Goal: Ask a question: Seek information or help from site administrators or community

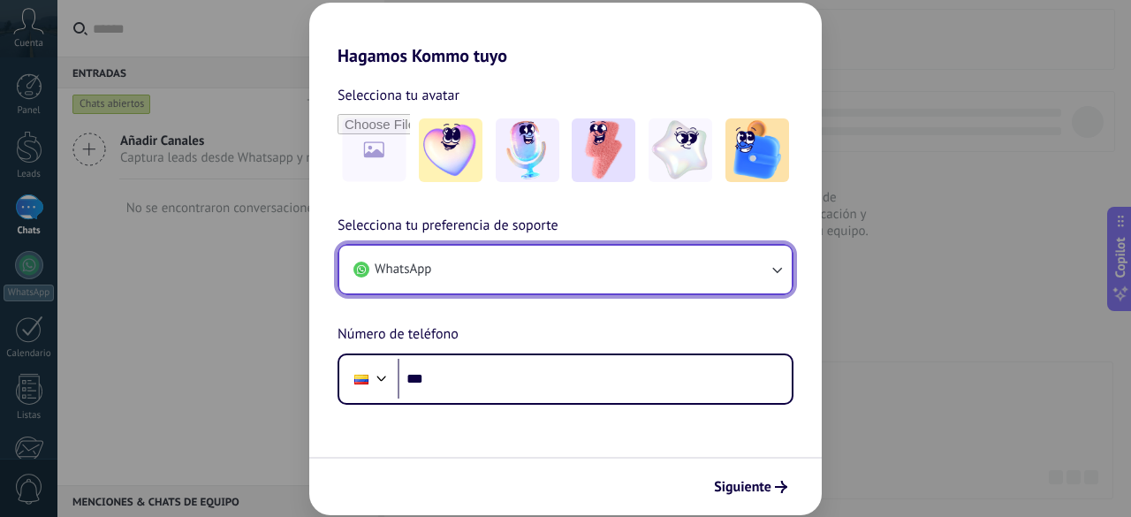
click at [558, 277] on button "WhatsApp" at bounding box center [565, 270] width 452 height 48
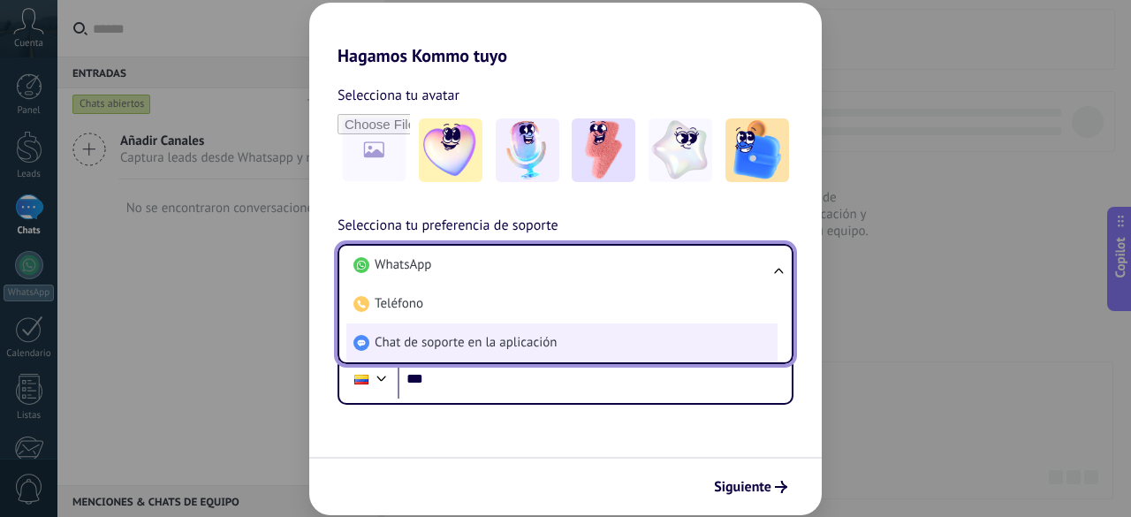
click at [554, 344] on span "Chat de soporte en la aplicación" at bounding box center [466, 343] width 182 height 18
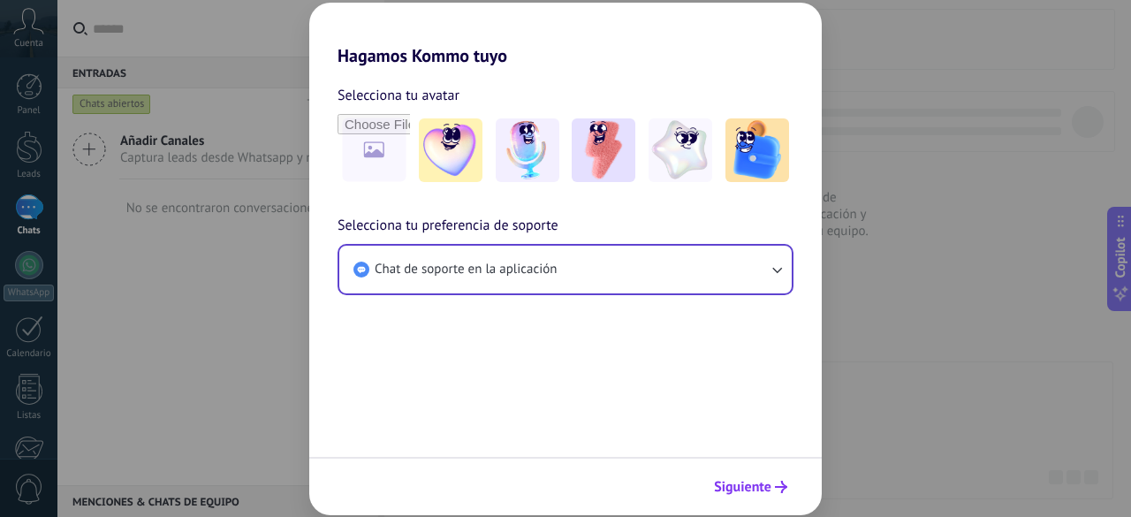
click at [762, 484] on span "Siguiente" at bounding box center [742, 487] width 57 height 12
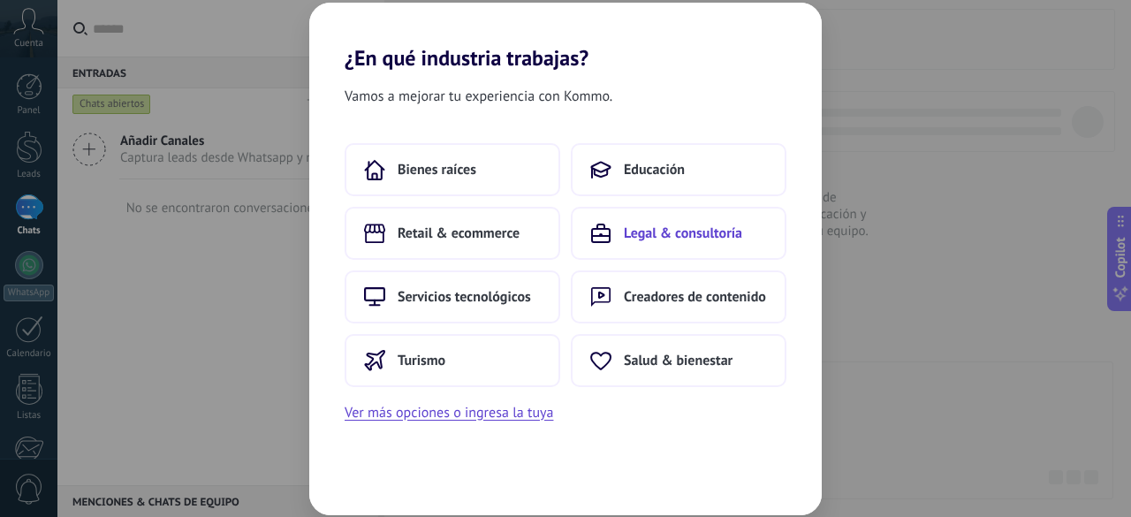
click at [661, 232] on span "Legal & consultoría" at bounding box center [683, 233] width 118 height 18
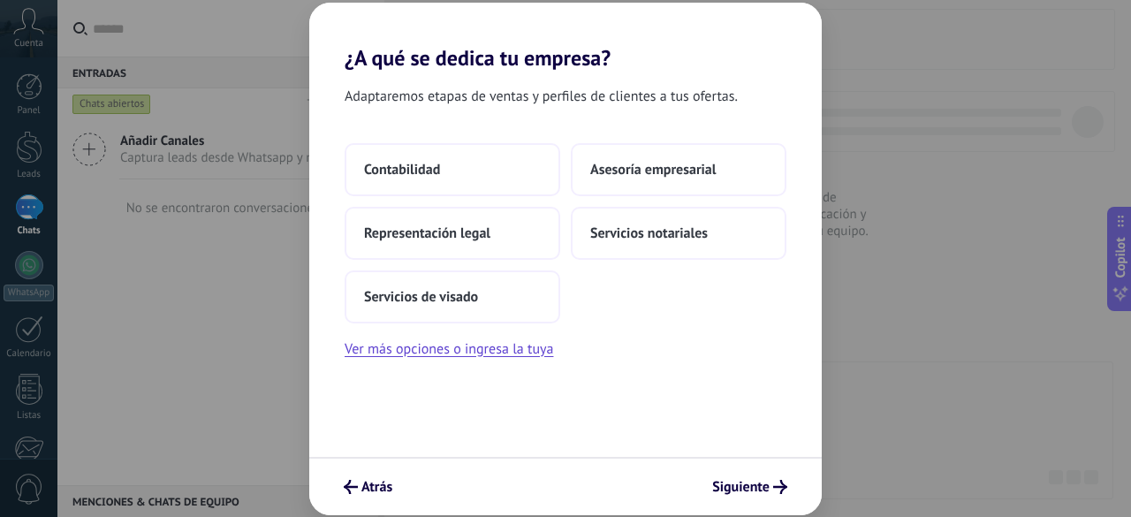
click at [661, 232] on span "Servicios notariales" at bounding box center [649, 233] width 118 height 18
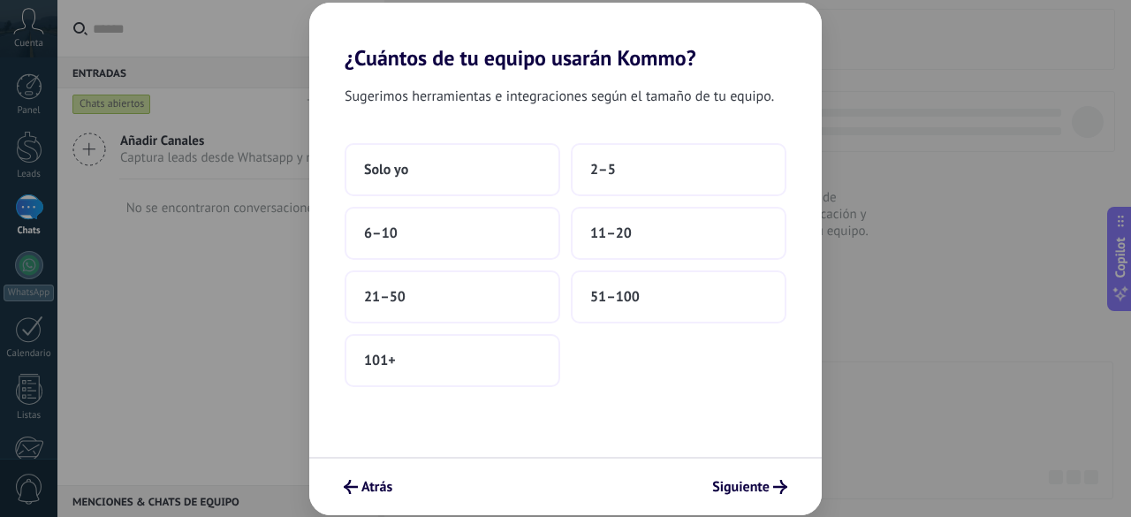
click at [661, 232] on button "11–20" at bounding box center [679, 233] width 216 height 53
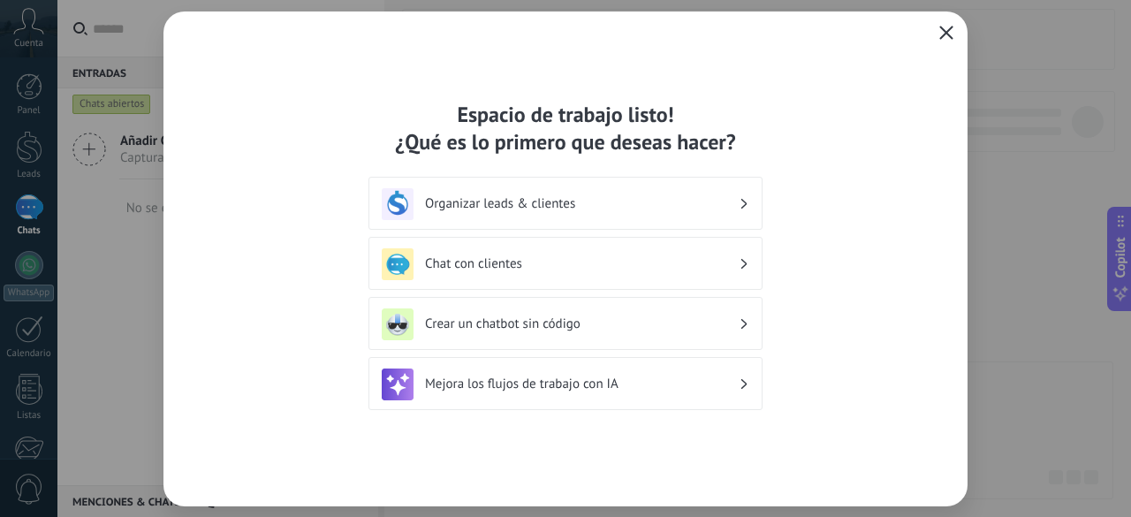
click at [937, 29] on button "button" at bounding box center [946, 33] width 23 height 25
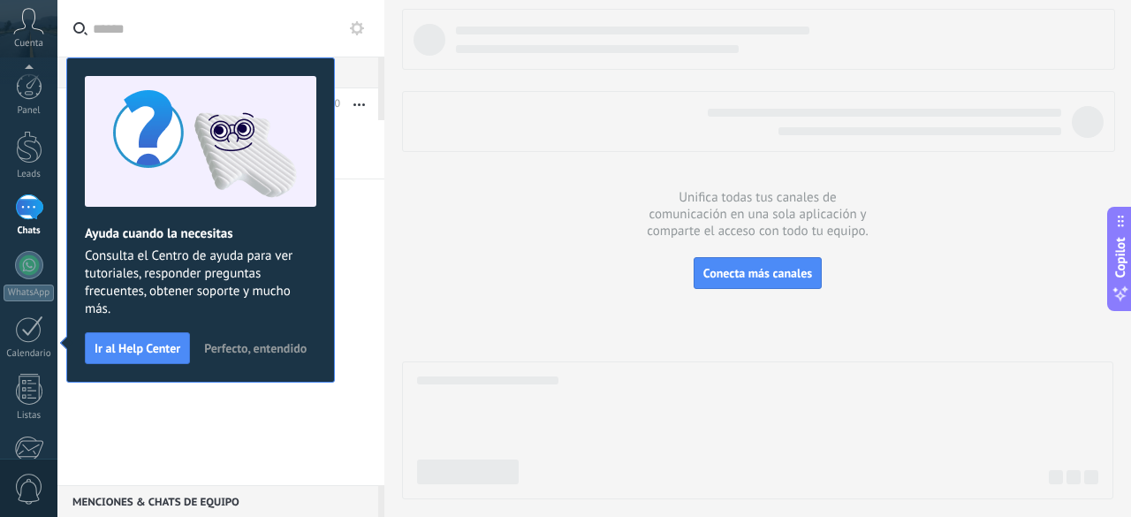
scroll to position [218, 0]
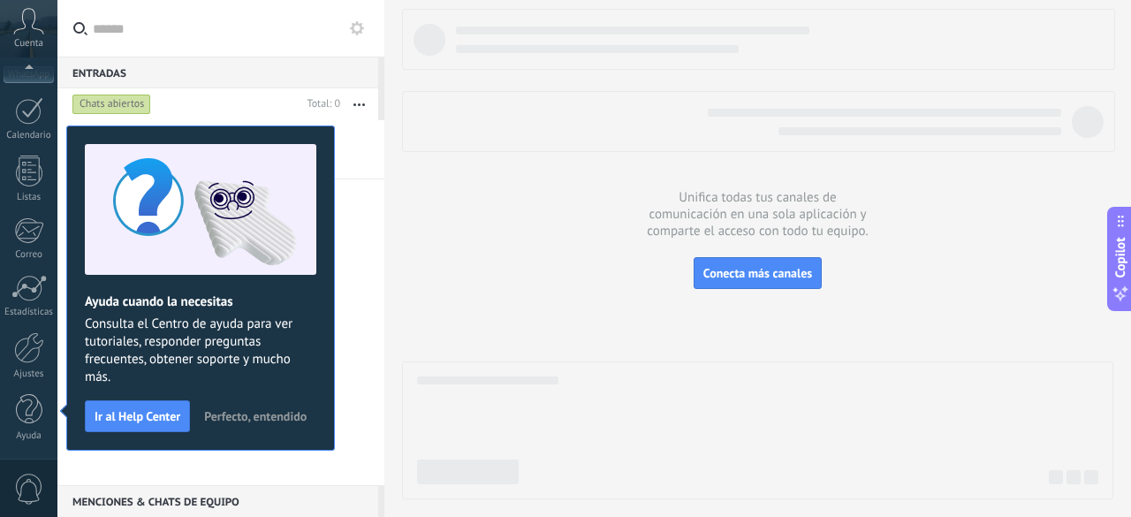
click at [246, 415] on span "Perfecto, entendido" at bounding box center [255, 416] width 103 height 12
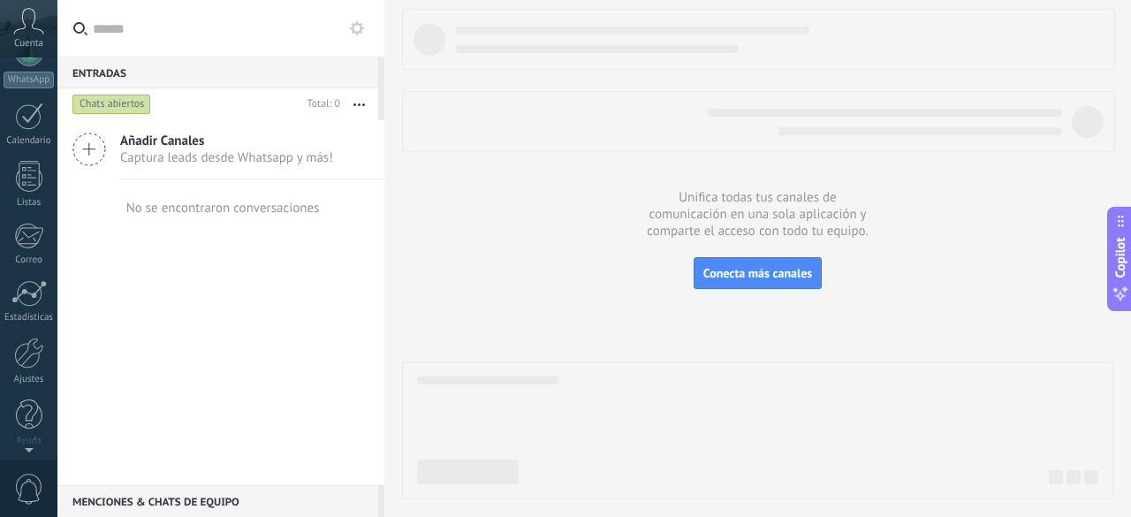
scroll to position [0, 0]
